Goal: Task Accomplishment & Management: Manage account settings

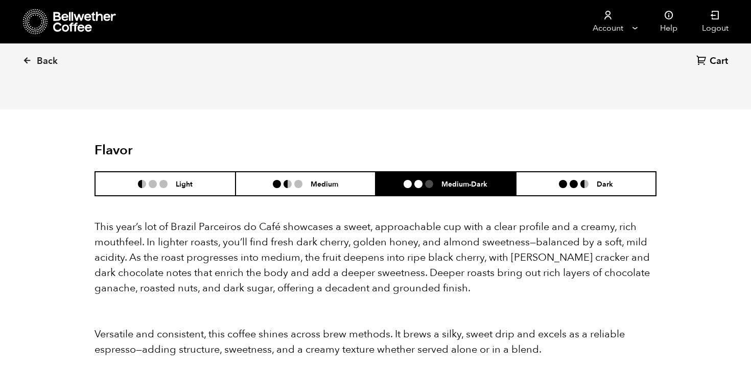
scroll to position [445, 544]
click at [442, 38] on nav "Account Manage Orders Payment methods Documents Help Logout" at bounding box center [464, 21] width 553 height 43
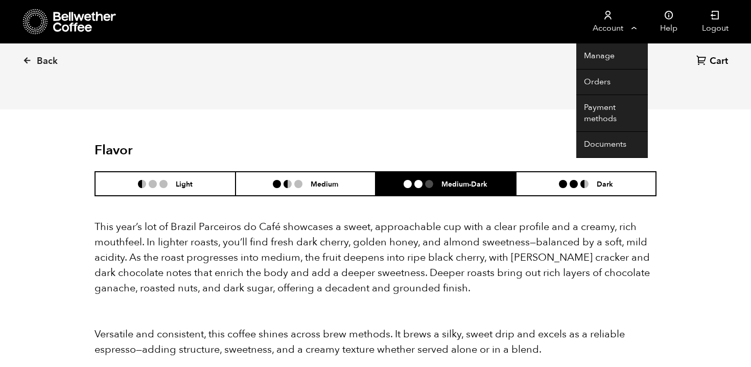
click at [634, 33] on link "Account" at bounding box center [608, 21] width 63 height 43
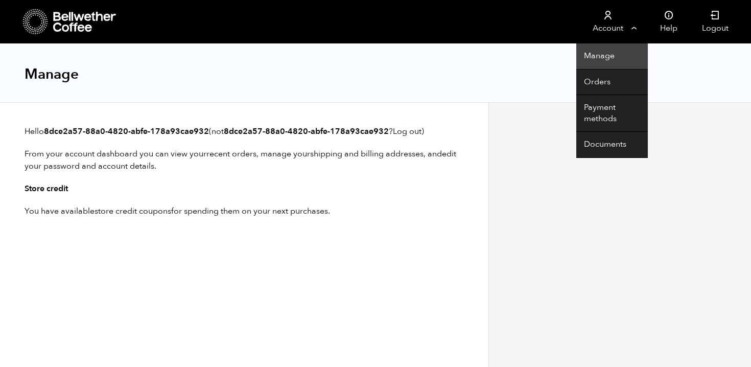
click at [614, 61] on link "Manage" at bounding box center [613, 56] width 72 height 26
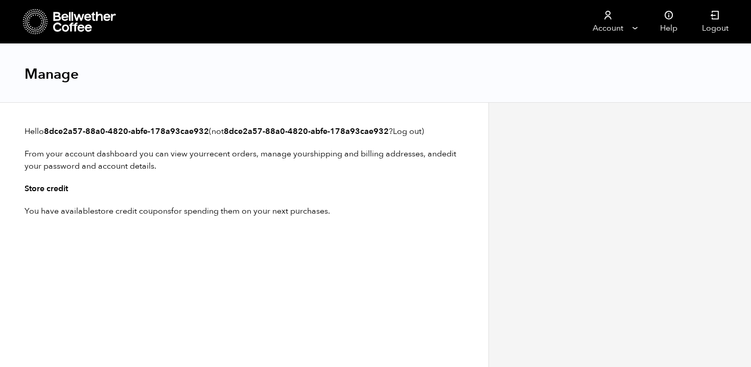
click at [475, 87] on div "Manage" at bounding box center [375, 73] width 751 height 59
click at [443, 85] on div "Manage" at bounding box center [375, 73] width 751 height 59
click at [62, 26] on icon at bounding box center [85, 22] width 64 height 20
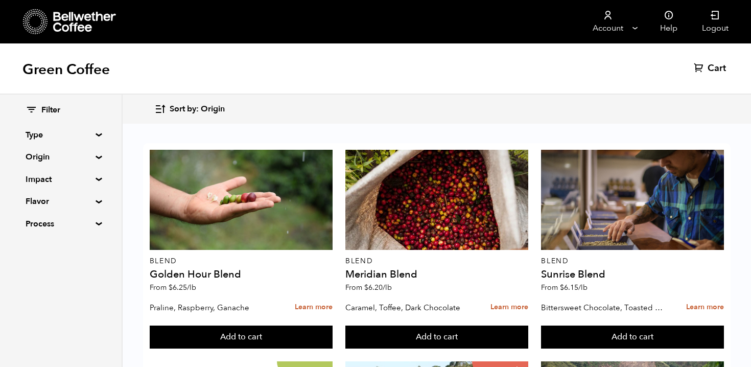
click at [549, 49] on div "Green Coffee Cart (0)" at bounding box center [375, 68] width 751 height 51
click at [552, 30] on nav "Account Manage Orders Payment methods Documents Help Logout" at bounding box center [464, 21] width 553 height 43
click at [567, 32] on nav "Account Manage Orders Payment methods Documents Help Logout" at bounding box center [464, 21] width 553 height 43
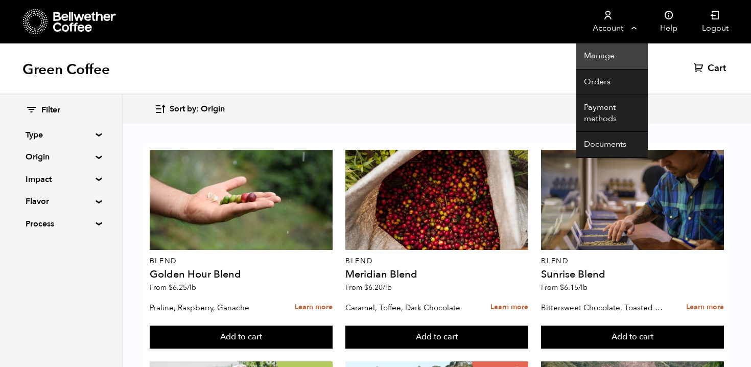
click at [617, 60] on link "Manage" at bounding box center [613, 56] width 72 height 26
